Goal: Information Seeking & Learning: Learn about a topic

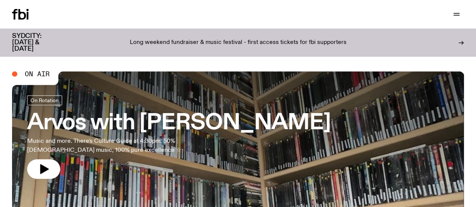
click at [0, 0] on link "Read" at bounding box center [0, 0] width 0 height 0
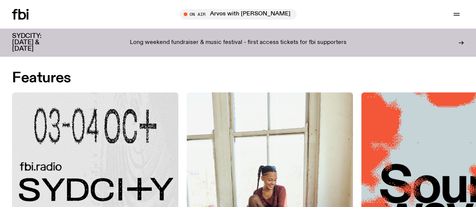
click at [117, 124] on img at bounding box center [95, 176] width 166 height 166
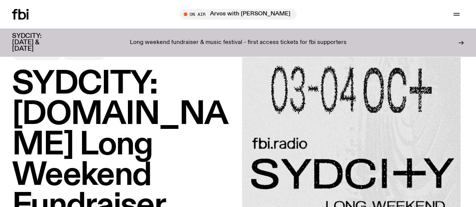
scroll to position [38, 0]
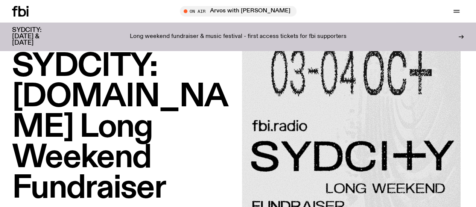
click at [123, 131] on h1 "SYDCITY: [DOMAIN_NAME] Long Weekend Fundraiser" at bounding box center [123, 128] width 222 height 152
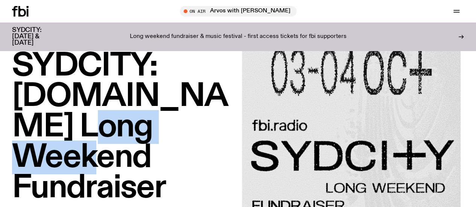
click at [123, 131] on h1 "SYDCITY: [DOMAIN_NAME] Long Weekend Fundraiser" at bounding box center [123, 127] width 222 height 152
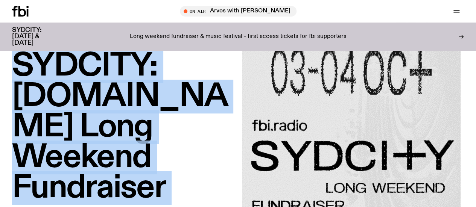
click at [123, 131] on h1 "SYDCITY: [DOMAIN_NAME] Long Weekend Fundraiser" at bounding box center [123, 127] width 222 height 152
click at [125, 102] on h1 "SYDCITY: [DOMAIN_NAME] Long Weekend Fundraiser" at bounding box center [123, 127] width 222 height 152
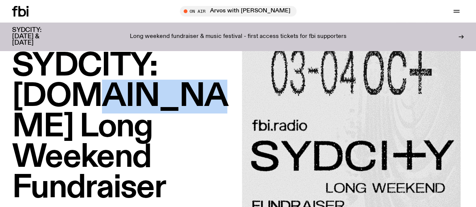
click at [125, 102] on h1 "SYDCITY: [DOMAIN_NAME] Long Weekend Fundraiser" at bounding box center [123, 127] width 222 height 152
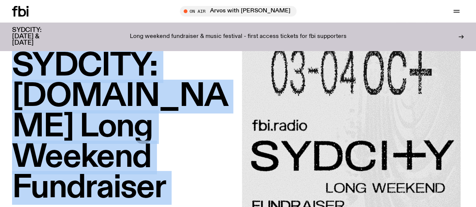
drag, startPoint x: 125, startPoint y: 102, endPoint x: 147, endPoint y: 150, distance: 52.7
click at [147, 150] on h1 "SYDCITY: [DOMAIN_NAME] Long Weekend Fundraiser" at bounding box center [123, 127] width 222 height 152
click at [167, 159] on h1 "SYDCITY: [DOMAIN_NAME] Long Weekend Fundraiser" at bounding box center [123, 127] width 222 height 152
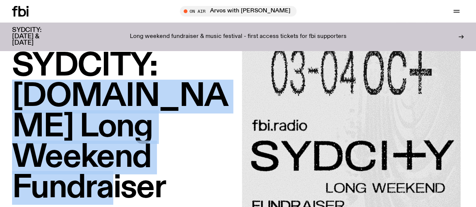
drag, startPoint x: 167, startPoint y: 159, endPoint x: 0, endPoint y: 96, distance: 178.6
click at [0, 96] on div "SYDCITY: fbi.radio Long Weekend Fundraiser Features 26.08.25" at bounding box center [238, 137] width 476 height 219
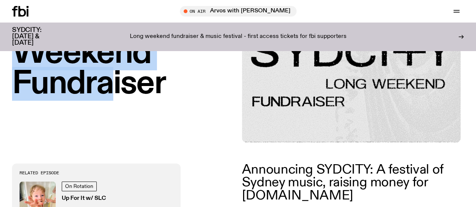
scroll to position [226, 0]
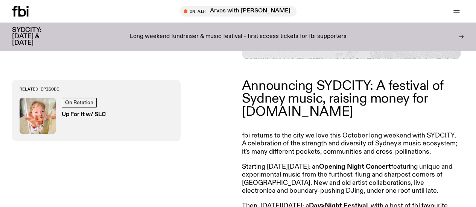
click at [306, 96] on p "Announcing SYDCITY: A festival of Sydney music, raising money for [DOMAIN_NAME]" at bounding box center [350, 99] width 217 height 39
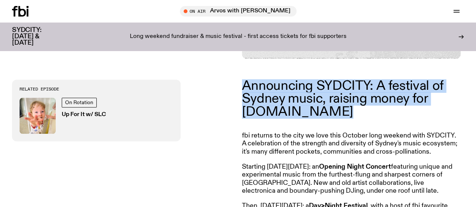
click at [306, 96] on p "Announcing SYDCITY: A festival of Sydney music, raising money for [DOMAIN_NAME]" at bounding box center [350, 99] width 217 height 39
click at [342, 109] on p "Announcing SYDCITY: A festival of Sydney music, raising money for [DOMAIN_NAME]" at bounding box center [350, 99] width 217 height 39
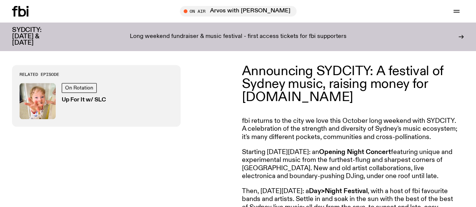
scroll to position [263, 0]
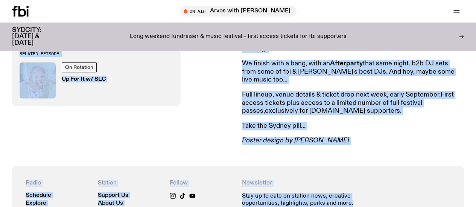
scroll to position [408, 0]
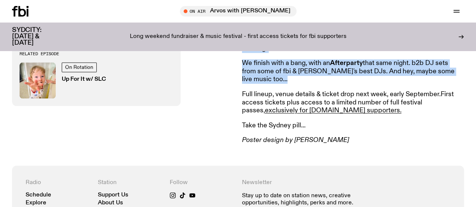
drag, startPoint x: 316, startPoint y: 109, endPoint x: 343, endPoint y: 74, distance: 44.0
click at [343, 74] on article "Announcing SYDCITY: A festival of Sydney music, raising money for fbi.radio fbi…" at bounding box center [350, 21] width 217 height 247
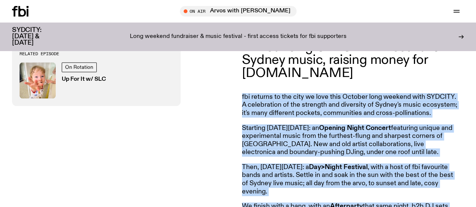
scroll to position [257, 0]
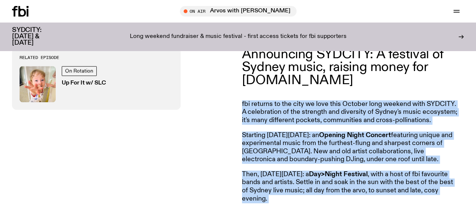
copy article "fbi returns to the city we love this October long weekend with SYDCITY. A celeb…"
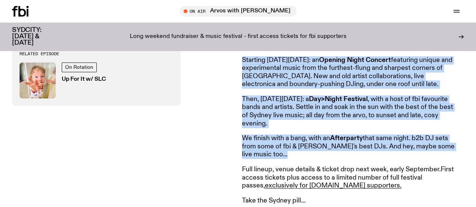
click at [240, 116] on div "Announcing SYDCITY: A festival of Sydney music, raising money for fbi.radio fbi…" at bounding box center [238, 96] width 476 height 289
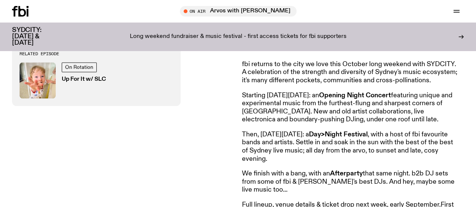
scroll to position [295, 0]
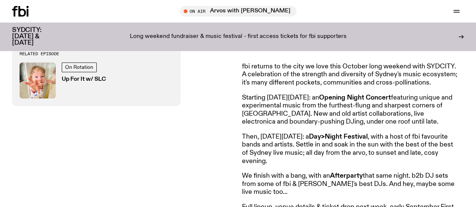
click at [300, 172] on p "fbi returns to the city we love this October long weekend with SYDCITY. A celeb…" at bounding box center [350, 184] width 217 height 24
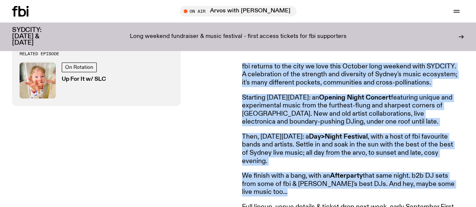
drag, startPoint x: 300, startPoint y: 66, endPoint x: 323, endPoint y: 185, distance: 121.0
click at [323, 185] on article "Announcing SYDCITY: A festival of Sydney music, raising money for fbi.radio fbi…" at bounding box center [350, 134] width 217 height 247
click at [319, 161] on p "Then, on Saturday October 4: a Day>Night Festival , with a host of fbi favourit…" at bounding box center [350, 149] width 217 height 32
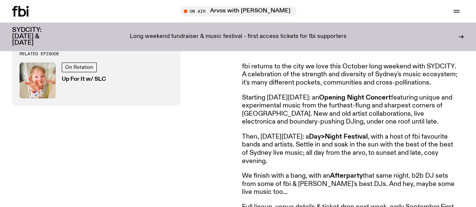
click at [319, 161] on p "Then, on Saturday October 4: a Day>Night Festival , with a host of fbi favourit…" at bounding box center [350, 149] width 217 height 32
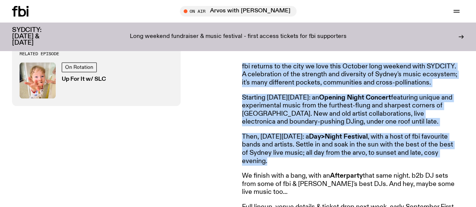
drag, startPoint x: 319, startPoint y: 161, endPoint x: 294, endPoint y: 75, distance: 89.2
click at [294, 75] on article "Announcing SYDCITY: A festival of Sydney music, raising money for fbi.radio fbi…" at bounding box center [350, 134] width 217 height 247
click at [294, 172] on p "fbi returns to the city we love this October long weekend with SYDCITY. A celeb…" at bounding box center [350, 184] width 217 height 24
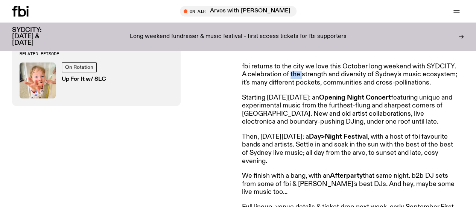
click at [294, 172] on p "fbi returns to the city we love this October long weekend with SYDCITY. A celeb…" at bounding box center [350, 184] width 217 height 24
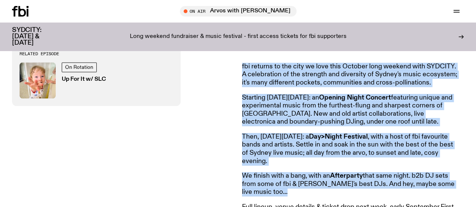
drag, startPoint x: 294, startPoint y: 75, endPoint x: 312, endPoint y: 179, distance: 105.4
click at [312, 179] on article "Announcing SYDCITY: A festival of Sydney music, raising money for fbi.radio fbi…" at bounding box center [350, 134] width 217 height 247
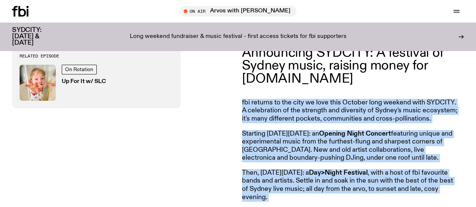
scroll to position [257, 0]
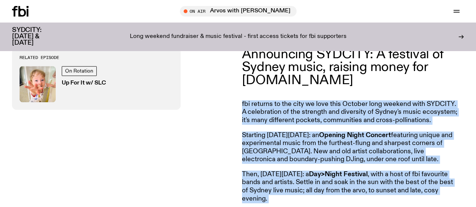
click at [334, 56] on p "Announcing SYDCITY: A festival of Sydney music, raising money for [DOMAIN_NAME]" at bounding box center [350, 67] width 217 height 39
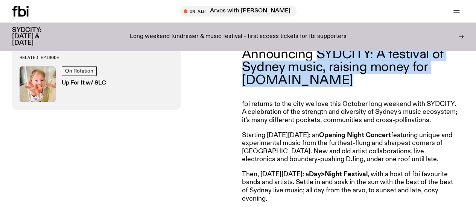
drag, startPoint x: 334, startPoint y: 56, endPoint x: 334, endPoint y: 85, distance: 28.6
click at [334, 85] on p "Announcing SYDCITY: A festival of Sydney music, raising money for [DOMAIN_NAME]" at bounding box center [350, 67] width 217 height 39
copy article "SYDCITY: A festival of Sydney music, raising money for fbi.radio"
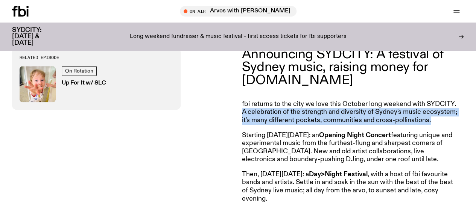
drag, startPoint x: 242, startPoint y: 116, endPoint x: 442, endPoint y: 122, distance: 201.0
click at [442, 122] on div "Announcing SYDCITY: A festival of Sydney music, raising money for fbi.radio fbi…" at bounding box center [238, 171] width 476 height 289
copy p "A celebration of the strength and diversity of Sydney's music ecosystem; it's m…"
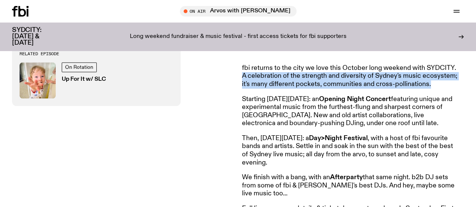
scroll to position [295, 0]
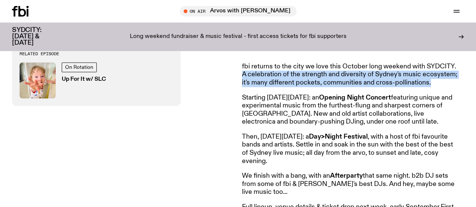
click at [352, 98] on strong "Opening Night Concert" at bounding box center [355, 97] width 72 height 7
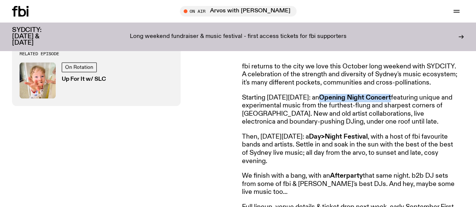
drag, startPoint x: 352, startPoint y: 98, endPoint x: 390, endPoint y: 96, distance: 37.7
click at [390, 96] on p "Starting on Friday, October 3: an Opening Night Concert featuring unique and ex…" at bounding box center [350, 110] width 217 height 32
copy strong "Opening Night Concert"
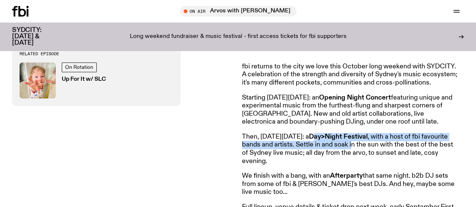
drag, startPoint x: 339, startPoint y: 138, endPoint x: 382, endPoint y: 146, distance: 43.6
click at [382, 146] on p "Then, on Saturday October 4: a Day>Night Festival , with a host of fbi favourit…" at bounding box center [350, 149] width 217 height 32
click at [368, 140] on strong "Day>Night Festival" at bounding box center [338, 137] width 59 height 7
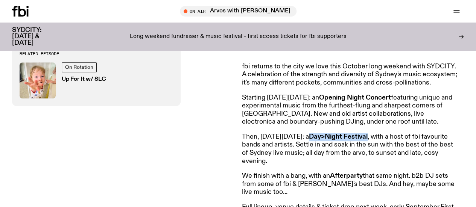
drag, startPoint x: 379, startPoint y: 142, endPoint x: 342, endPoint y: 137, distance: 37.9
click at [342, 137] on strong "Day>Night Festival" at bounding box center [338, 137] width 59 height 7
click at [296, 117] on p "Starting on Friday, October 3: an Opening Night Concert featuring unique and ex…" at bounding box center [350, 110] width 217 height 32
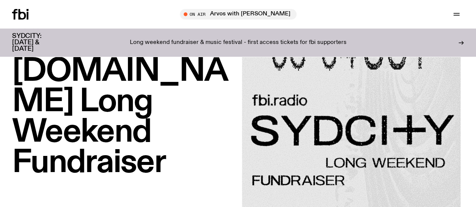
scroll to position [0, 0]
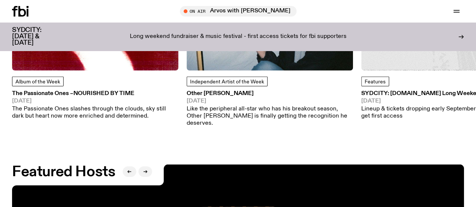
scroll to position [1010, 0]
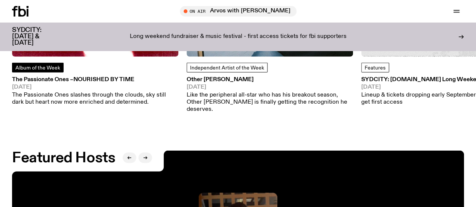
click at [45, 71] on span "Album of the Week" at bounding box center [37, 67] width 45 height 5
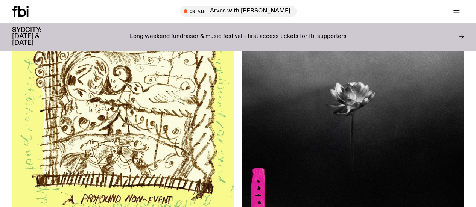
scroll to position [1876, 0]
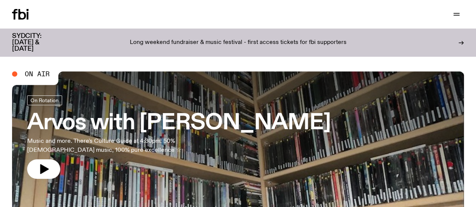
click at [235, 115] on div at bounding box center [238, 155] width 452 height 169
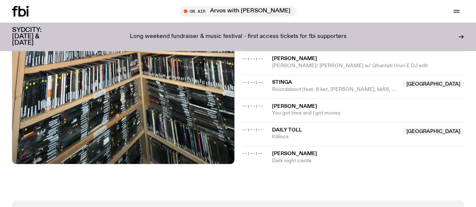
scroll to position [802, 0]
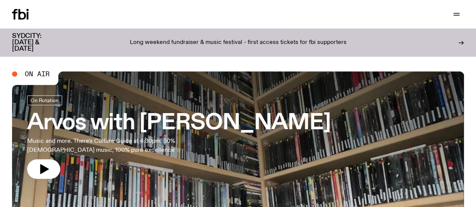
click at [0, 0] on link "Read" at bounding box center [0, 0] width 0 height 0
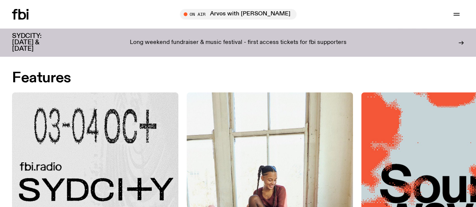
click at [116, 110] on img at bounding box center [95, 176] width 166 height 166
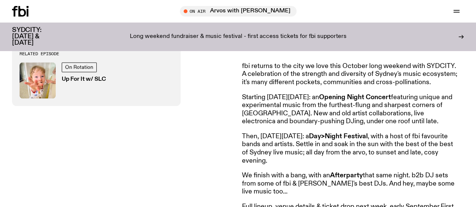
scroll to position [296, 0]
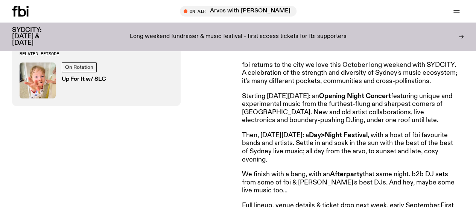
click at [251, 104] on p "Starting on Friday, October 3: an Opening Night Concert featuring unique and ex…" at bounding box center [350, 109] width 217 height 32
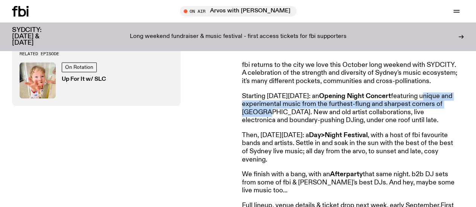
drag, startPoint x: 251, startPoint y: 104, endPoint x: 291, endPoint y: 111, distance: 41.2
click at [291, 111] on p "Starting on Friday, October 3: an Opening Night Concert featuring unique and ex…" at bounding box center [350, 109] width 217 height 32
copy p "unique and experimental music from the furthest-flung and sharpest corners of S…"
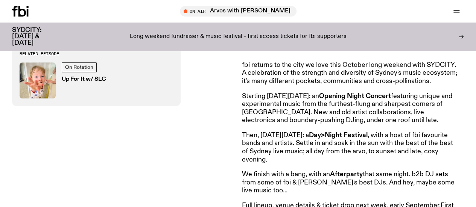
click at [340, 143] on p "Then, on Saturday October 4: a Day>Night Festival , with a host of fbi favourit…" at bounding box center [350, 148] width 217 height 32
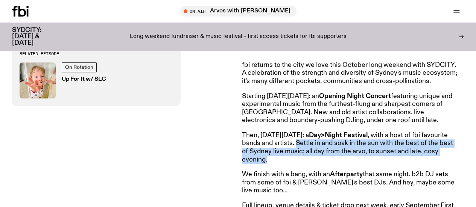
drag, startPoint x: 340, startPoint y: 143, endPoint x: 339, endPoint y: 159, distance: 15.4
click at [339, 159] on p "Then, on Saturday October 4: a Day>Night Festival , with a host of fbi favourit…" at bounding box center [350, 148] width 217 height 32
copy article "Settle in and soak in the sun with the best of the best of Sydney live music; a…"
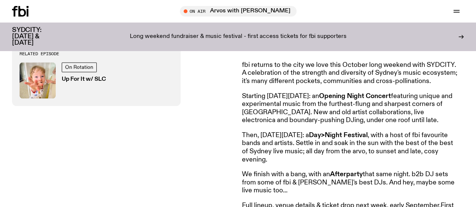
click at [415, 175] on p "We finish with a bang, with an Afterparty that same night. b2b DJ sets from som…" at bounding box center [350, 183] width 217 height 24
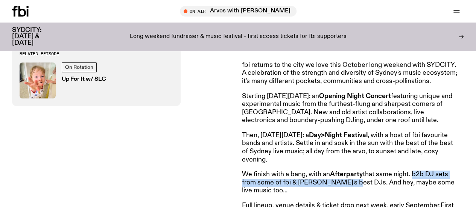
drag, startPoint x: 415, startPoint y: 175, endPoint x: 348, endPoint y: 184, distance: 67.1
click at [348, 184] on p "We finish with a bang, with an Afterparty that same night. b2b DJ sets from som…" at bounding box center [350, 183] width 217 height 24
copy p "b2b DJ sets from some of fbi & Sydney's best DJs"
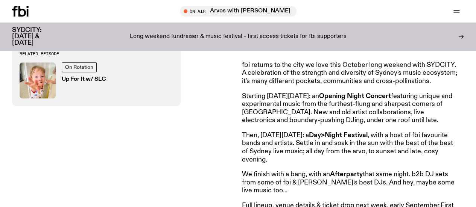
click at [285, 159] on p "Then, on Saturday October 4: a Day>Night Festival , with a host of fbi favourit…" at bounding box center [350, 148] width 217 height 32
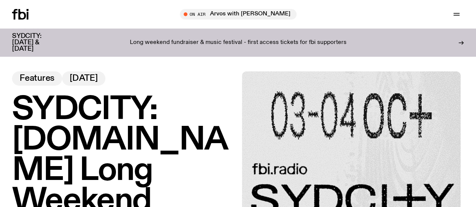
click at [23, 17] on icon at bounding box center [20, 14] width 17 height 11
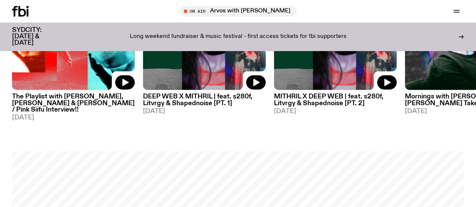
scroll to position [404, 0]
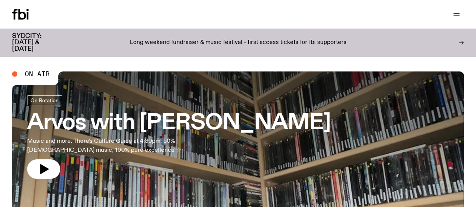
click at [0, 0] on button "button" at bounding box center [0, 0] width 0 height 0
click at [105, 20] on div "Schedule Explore Read Volunteer Newsletter About Us Contact" at bounding box center [123, 14] width 223 height 11
click at [0, 0] on link "Explore" at bounding box center [0, 0] width 0 height 0
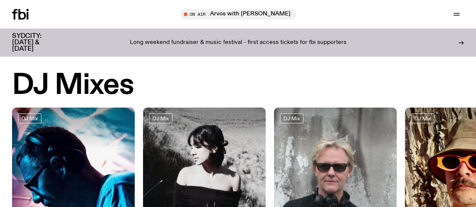
drag, startPoint x: 27, startPoint y: 11, endPoint x: 36, endPoint y: 14, distance: 9.9
click at [27, 11] on icon at bounding box center [20, 14] width 17 height 11
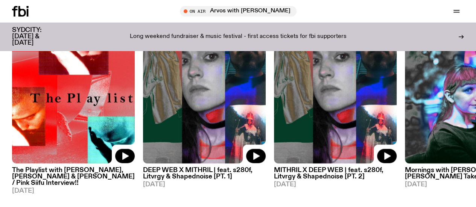
scroll to position [371, 0]
click at [0, 0] on link "Read" at bounding box center [0, 0] width 0 height 0
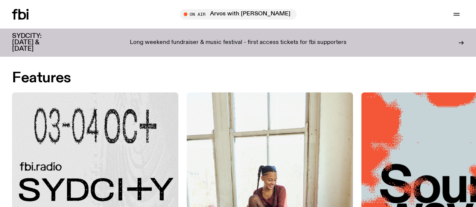
click at [123, 128] on img at bounding box center [95, 176] width 166 height 166
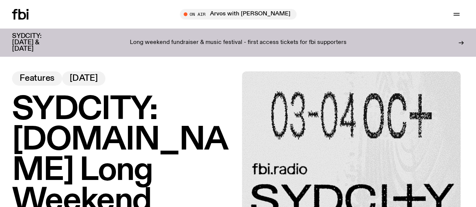
click at [21, 17] on icon at bounding box center [22, 14] width 8 height 11
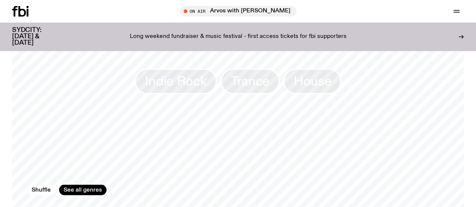
scroll to position [637, 0]
